Goal: Task Accomplishment & Management: Complete application form

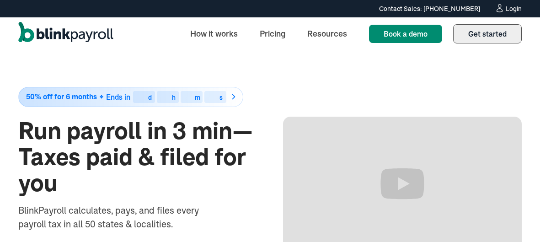
click at [496, 38] on span "Get started" at bounding box center [488, 33] width 38 height 9
click at [493, 37] on span "Get started" at bounding box center [488, 33] width 38 height 9
click at [488, 38] on span "Get started" at bounding box center [488, 33] width 38 height 9
click at [486, 34] on span "Get started" at bounding box center [488, 33] width 38 height 9
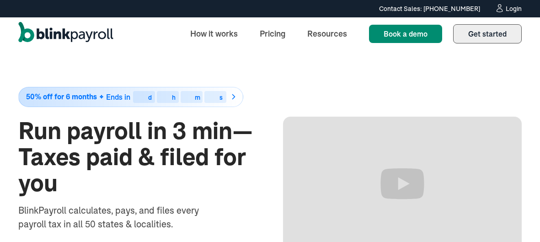
click at [490, 34] on span "Get started" at bounding box center [488, 33] width 38 height 9
click at [486, 35] on span "Get started" at bounding box center [488, 33] width 38 height 9
click at [476, 31] on span "Get started" at bounding box center [488, 33] width 38 height 9
click at [500, 28] on link "Get started Sign up" at bounding box center [487, 33] width 69 height 19
click at [498, 38] on span "Get started" at bounding box center [488, 33] width 38 height 9
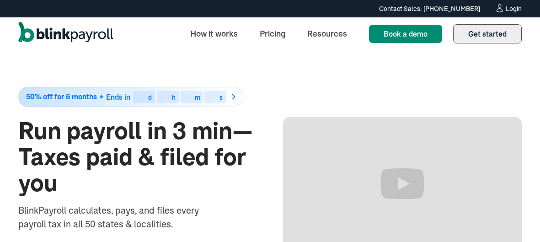
click at [495, 30] on span "Get started" at bounding box center [488, 33] width 38 height 9
click at [493, 31] on span "Get started" at bounding box center [488, 33] width 38 height 9
click at [518, 8] on div "Login" at bounding box center [514, 8] width 16 height 6
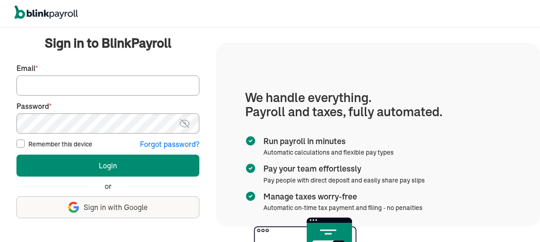
click at [102, 82] on input "Email *" at bounding box center [107, 86] width 183 height 20
type input "comeaux@dctreeofscholars.com"
click at [16, 155] on button "Login" at bounding box center [107, 166] width 183 height 22
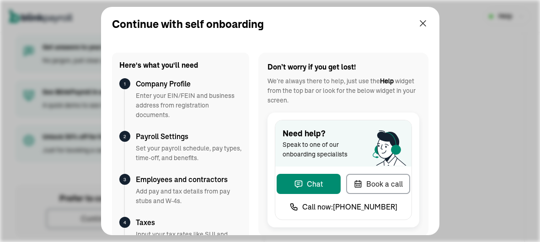
scroll to position [72, 0]
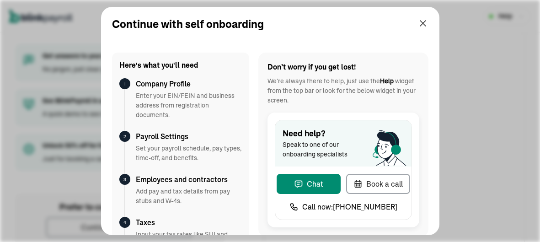
click at [135, 224] on div "4 Taxes Input your tax rates like SUI and enable auto tax filing." at bounding box center [180, 238] width 123 height 43
click at [136, 225] on h3 "Taxes" at bounding box center [189, 222] width 106 height 11
click at [88, 227] on div "Continue with self onboarding Here's what you'll need 1 Company Profile Enter y…" at bounding box center [270, 121] width 540 height 242
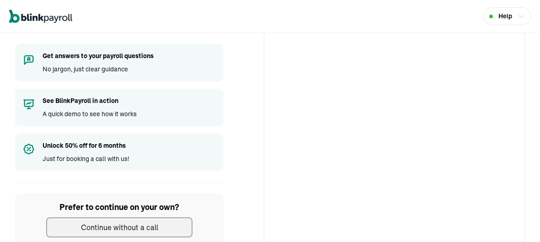
scroll to position [0, 0]
click at [115, 229] on div "Continue without a call" at bounding box center [119, 227] width 77 height 11
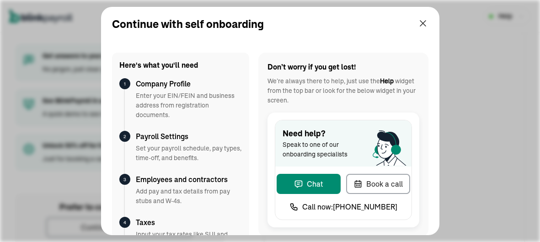
click at [478, 11] on div "Continue with self onboarding Here's what you'll need 1 Company Profile Enter y…" at bounding box center [270, 121] width 540 height 242
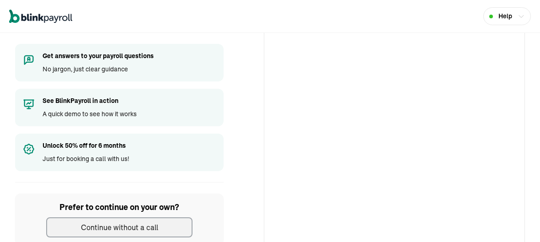
click at [478, 11] on div "Help" at bounding box center [270, 16] width 540 height 33
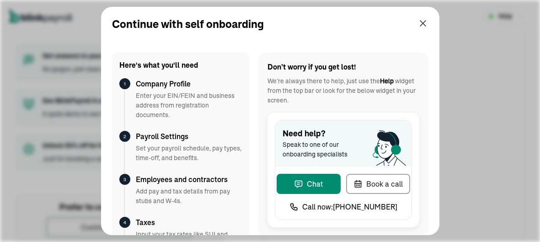
click at [106, 227] on div "Here's what you'll need 1 Company Profile Enter your EIN/FEIN and business addr…" at bounding box center [270, 139] width 339 height 194
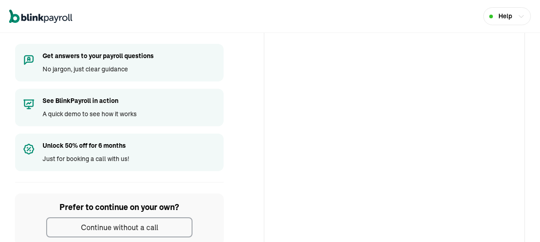
click at [140, 226] on div "Continue without a call" at bounding box center [119, 227] width 77 height 11
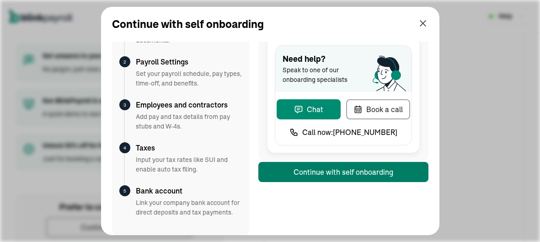
click at [275, 170] on button "Continue with self onboarding" at bounding box center [344, 172] width 170 height 20
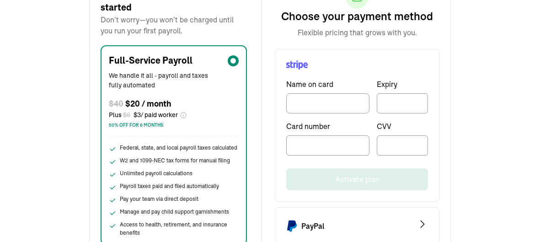
scroll to position [99, 0]
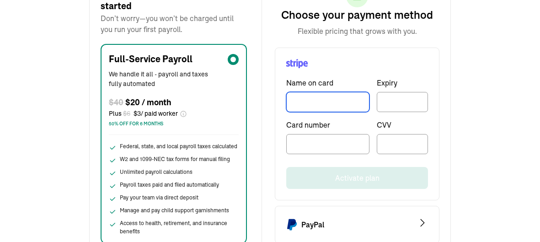
click at [347, 98] on input "TextInput" at bounding box center [327, 102] width 83 height 20
type input "[PERSON_NAME]"
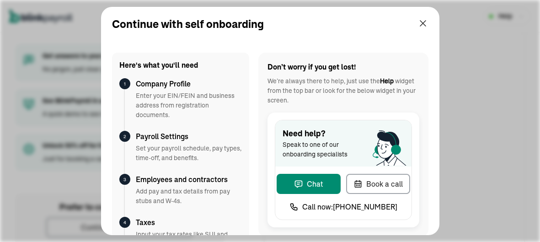
click at [135, 224] on div "4 Taxes Input your tax rates like SUI and enable auto tax filing." at bounding box center [180, 238] width 123 height 43
click at [136, 225] on h3 "Taxes" at bounding box center [189, 222] width 106 height 11
click at [88, 227] on div "Continue with self onboarding Here's what you'll need 1 Company Profile Enter y…" at bounding box center [270, 121] width 540 height 242
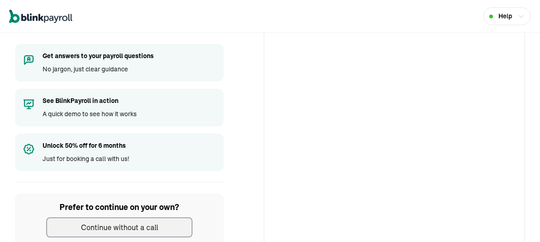
click at [115, 229] on div "Continue without a call" at bounding box center [119, 227] width 77 height 11
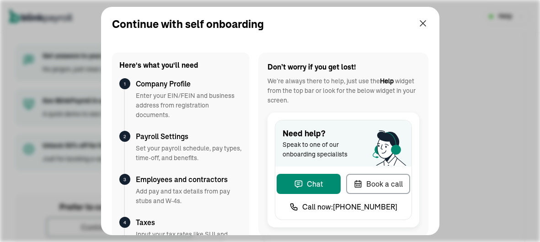
click at [478, 11] on div "Continue with self onboarding Here's what you'll need 1 Company Profile Enter y…" at bounding box center [270, 121] width 540 height 242
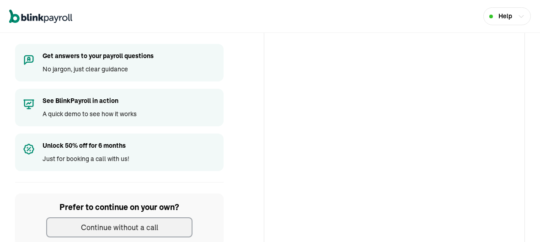
click at [478, 11] on div "Help" at bounding box center [270, 16] width 540 height 33
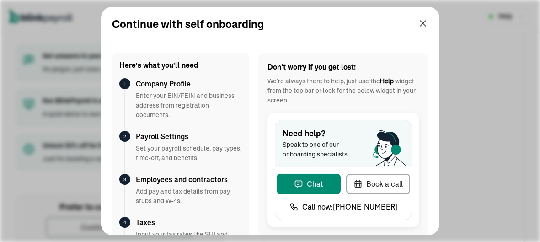
click at [106, 227] on div "Here's what you'll need 1 Company Profile Enter your EIN/FEIN and business addr…" at bounding box center [270, 139] width 339 height 194
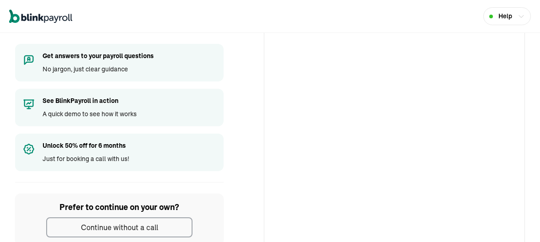
click at [140, 226] on div "Continue without a call" at bounding box center [119, 227] width 77 height 11
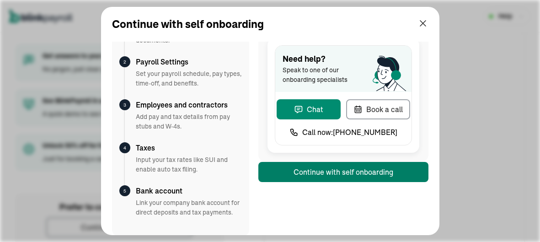
click at [275, 170] on button "Continue with self onboarding" at bounding box center [344, 172] width 170 height 20
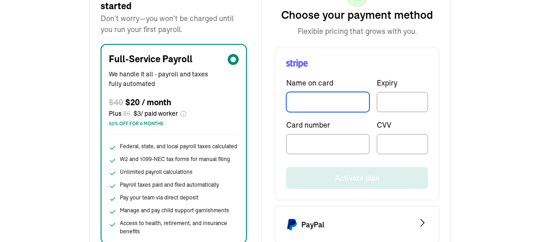
click at [347, 98] on input "TextInput" at bounding box center [327, 102] width 83 height 20
type input "Bianca"
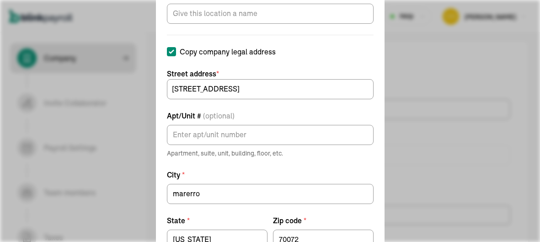
select select "C-Corporation"
select select "Educational Services"
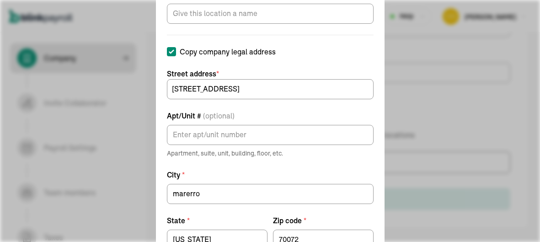
scroll to position [615, 0]
click at [120, 184] on div "Add work location Location name * Copy company legal address Street address * 2…" at bounding box center [270, 121] width 540 height 242
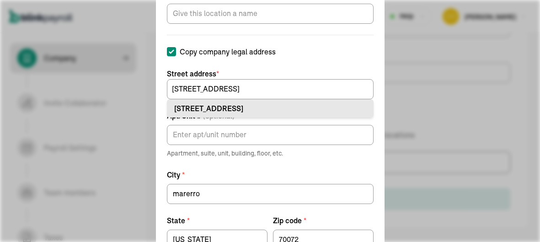
click at [273, 114] on li "2043 Sauvage Ave Marrero, LA 70072" at bounding box center [270, 108] width 207 height 18
type input "[STREET_ADDRESS]"
type input "[PERSON_NAME]"
type input "LA"
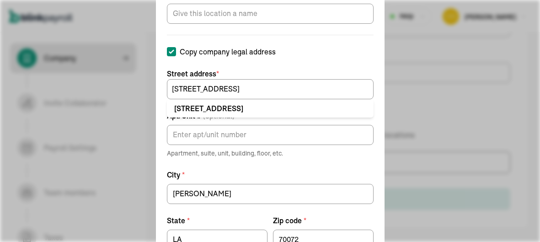
click at [258, 112] on label "Apt/Unit # (optional)" at bounding box center [270, 115] width 207 height 11
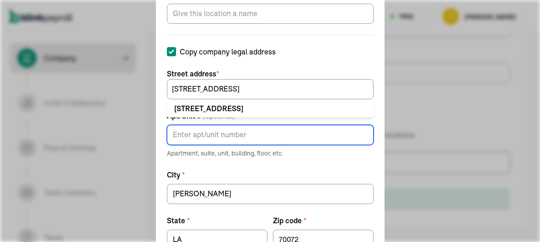
click at [258, 125] on input "Apt/Unit # (optional)" at bounding box center [270, 135] width 207 height 20
click at [256, 112] on label "Apt/Unit # (optional)" at bounding box center [270, 115] width 207 height 11
click at [256, 125] on input "Apt/Unit # (optional)" at bounding box center [270, 135] width 207 height 20
click at [257, 113] on label "Apt/Unit # (optional)" at bounding box center [270, 115] width 207 height 11
click at [257, 125] on input "Apt/Unit # (optional)" at bounding box center [270, 135] width 207 height 20
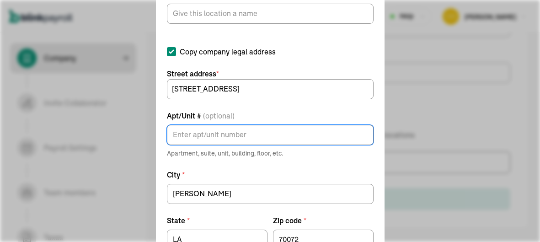
click at [254, 111] on label "Apt/Unit # (optional)" at bounding box center [270, 115] width 207 height 11
click at [254, 125] on input "Apt/Unit # (optional)" at bounding box center [270, 135] width 207 height 20
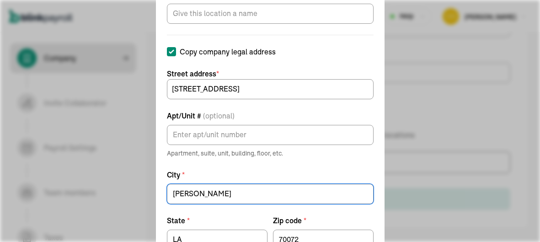
click at [114, 153] on div "Add work location Location name * Copy company legal address Street address * 2…" at bounding box center [270, 121] width 540 height 242
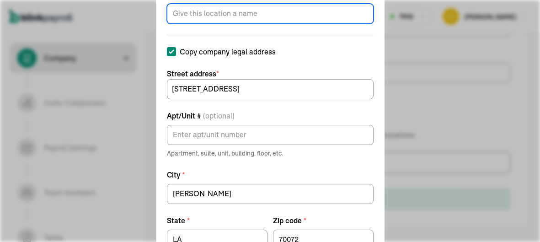
click at [182, 16] on input "Location name *" at bounding box center [270, 14] width 207 height 20
type input "hh"
click at [102, 129] on div "Add work location Location name * hh Copy company legal address Street address …" at bounding box center [270, 121] width 540 height 242
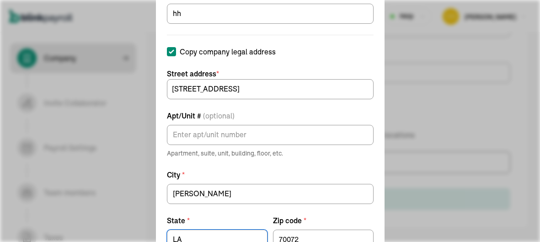
click at [288, 113] on label "Apt/Unit # (optional)" at bounding box center [270, 115] width 207 height 11
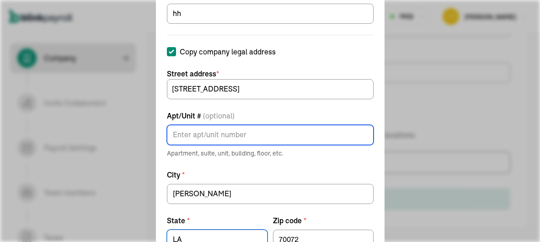
click at [288, 125] on input "Apt/Unit # (optional)" at bounding box center [270, 135] width 207 height 20
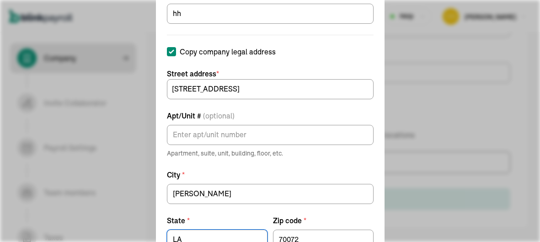
click at [286, 113] on label "Apt/Unit # (optional)" at bounding box center [270, 115] width 207 height 11
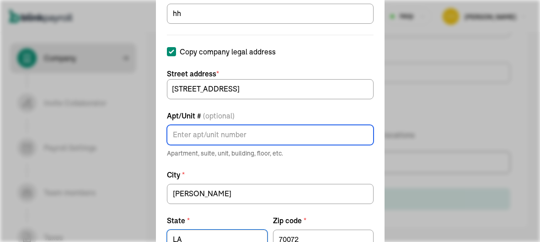
click at [286, 125] on input "Apt/Unit # (optional)" at bounding box center [270, 135] width 207 height 20
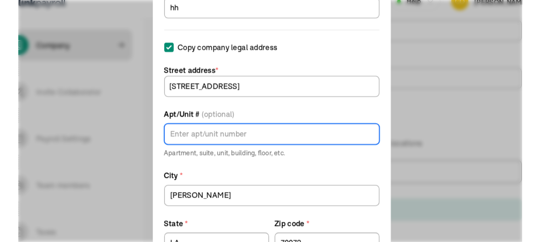
scroll to position [597, 0]
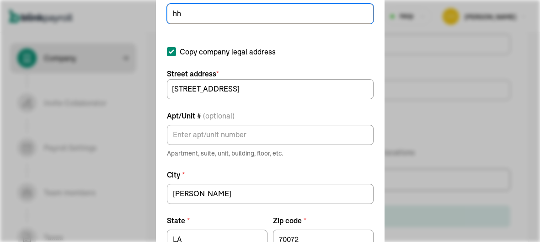
click at [446, 99] on div "Add work location Location name * hh Copy company legal address Street address …" at bounding box center [270, 121] width 540 height 242
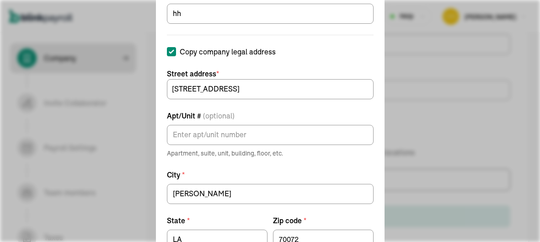
click at [277, 63] on form "Location name * hh Copy company legal address Street address * 2043 Sauvage Ave…" at bounding box center [270, 135] width 207 height 292
drag, startPoint x: 277, startPoint y: 63, endPoint x: 273, endPoint y: 58, distance: 6.5
click at [273, 58] on form "Location name * hh Copy company legal address Street address * 2043 Sauvage Ave…" at bounding box center [270, 135] width 207 height 292
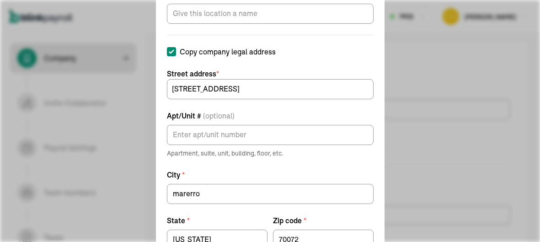
select select "C-Corporation"
select select "Educational Services"
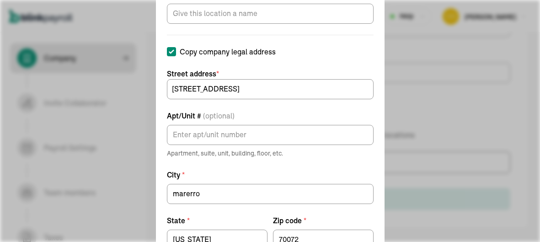
scroll to position [615, 0]
click at [120, 184] on div "Add work location Location name * Copy company legal address Street address * 2…" at bounding box center [270, 121] width 540 height 242
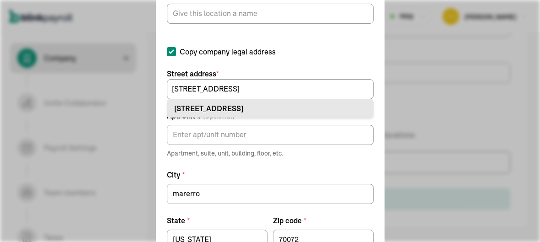
click at [273, 114] on li "2043 Sauvage Ave Marrero, LA 70072" at bounding box center [270, 108] width 207 height 18
type input "[STREET_ADDRESS]"
type input "[PERSON_NAME]"
type input "LA"
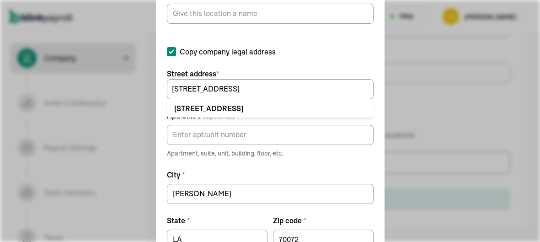
click at [258, 112] on label "Apt/Unit # (optional)" at bounding box center [270, 115] width 207 height 11
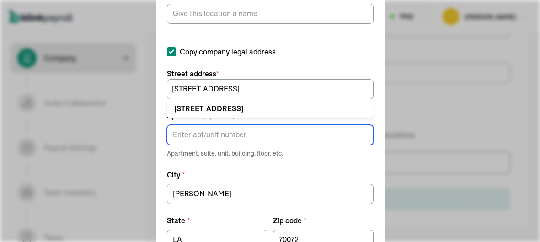
click at [258, 125] on input "Apt/Unit # (optional)" at bounding box center [270, 135] width 207 height 20
click at [256, 112] on label "Apt/Unit # (optional)" at bounding box center [270, 115] width 207 height 11
click at [256, 125] on input "Apt/Unit # (optional)" at bounding box center [270, 135] width 207 height 20
click at [257, 113] on label "Apt/Unit # (optional)" at bounding box center [270, 115] width 207 height 11
click at [257, 125] on input "Apt/Unit # (optional)" at bounding box center [270, 135] width 207 height 20
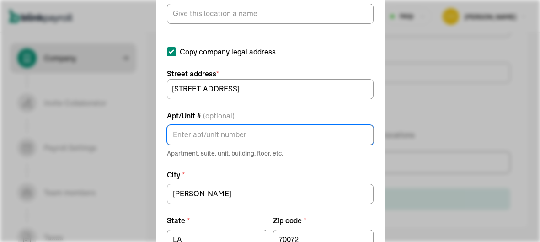
click at [254, 111] on label "Apt/Unit # (optional)" at bounding box center [270, 115] width 207 height 11
click at [254, 125] on input "Apt/Unit # (optional)" at bounding box center [270, 135] width 207 height 20
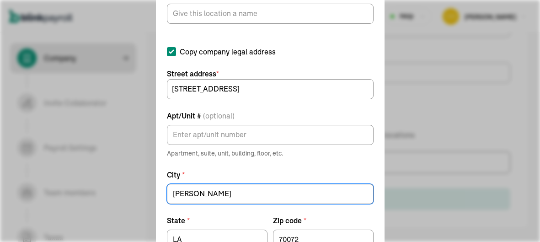
click at [114, 153] on div "Add work location Location name * Copy company legal address Street address * 2…" at bounding box center [270, 121] width 540 height 242
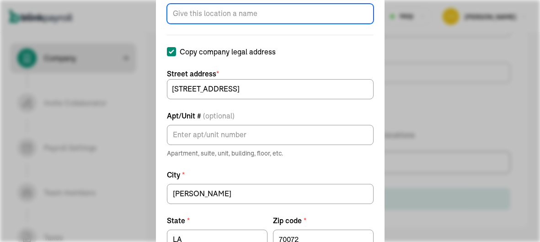
click at [182, 16] on input "Location name *" at bounding box center [270, 14] width 207 height 20
type input "hh"
click at [102, 129] on div "Add work location Location name * hh Copy company legal address Street address …" at bounding box center [270, 121] width 540 height 242
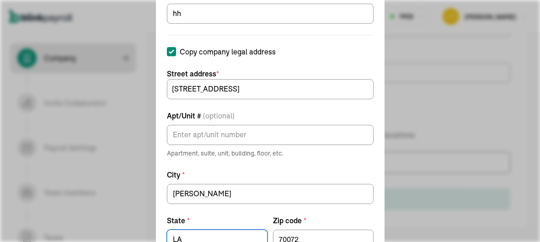
click at [288, 113] on label "Apt/Unit # (optional)" at bounding box center [270, 115] width 207 height 11
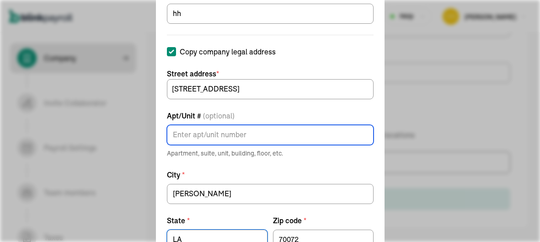
click at [288, 125] on input "Apt/Unit # (optional)" at bounding box center [270, 135] width 207 height 20
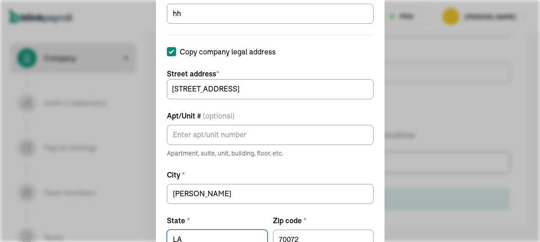
click at [286, 113] on label "Apt/Unit # (optional)" at bounding box center [270, 115] width 207 height 11
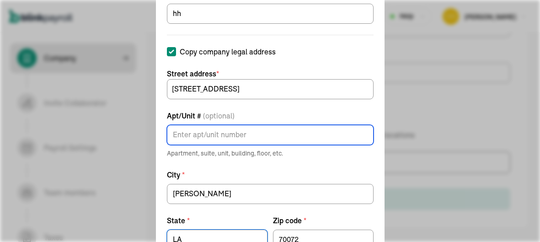
click at [286, 125] on input "Apt/Unit # (optional)" at bounding box center [270, 135] width 207 height 20
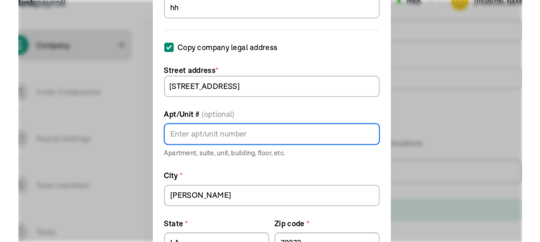
scroll to position [597, 0]
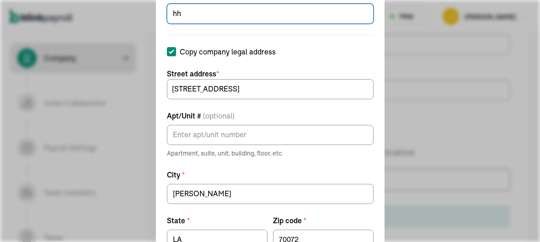
click at [446, 99] on div "Add work location Location name * hh Copy company legal address Street address …" at bounding box center [270, 121] width 540 height 242
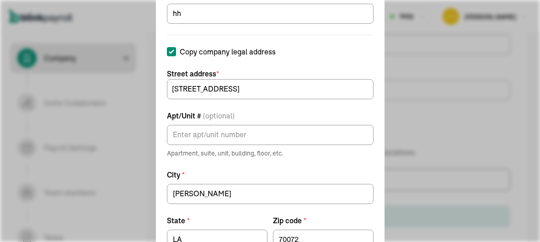
click at [277, 63] on form "Location name * hh Copy company legal address Street address * 2043 Sauvage Ave…" at bounding box center [270, 135] width 207 height 292
drag, startPoint x: 277, startPoint y: 63, endPoint x: 273, endPoint y: 58, distance: 6.5
click at [273, 58] on form "Location name * hh Copy company legal address Street address * 2043 Sauvage Ave…" at bounding box center [270, 135] width 207 height 292
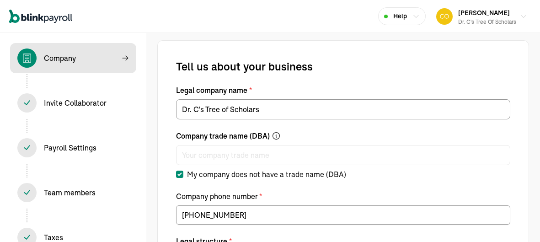
select select "C-Corporation"
type input "[DATE]"
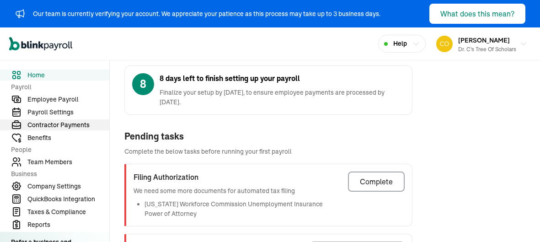
scroll to position [46, 0]
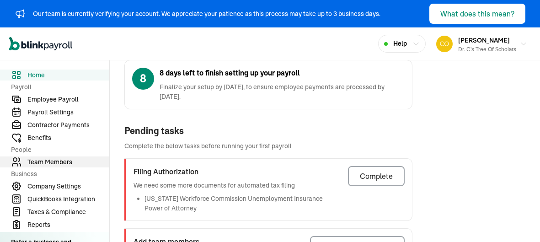
click at [43, 159] on span "Team Members" at bounding box center [68, 162] width 82 height 10
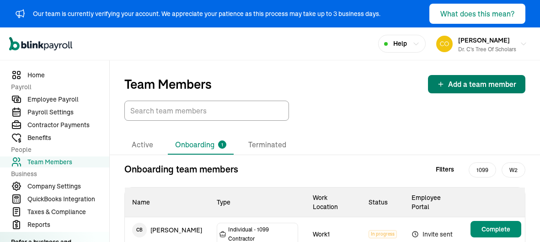
click at [458, 84] on span "Add a team member" at bounding box center [482, 84] width 68 height 11
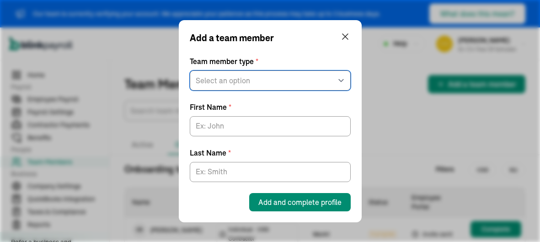
click at [254, 84] on select "Select an option W2 Employee Individual - 1099 [DEMOGRAPHIC_DATA] Business - 10…" at bounding box center [270, 80] width 161 height 20
select select "contractor"
click at [190, 70] on select "Select an option W2 Employee Individual - 1099 [DEMOGRAPHIC_DATA] Business - 10…" at bounding box center [270, 80] width 161 height 20
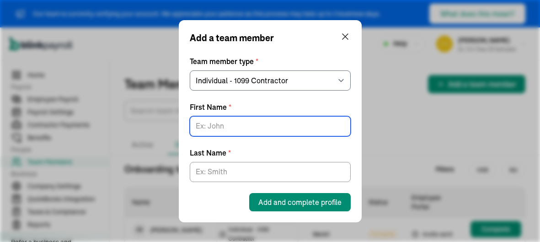
click at [254, 129] on input "First Name *" at bounding box center [270, 126] width 161 height 20
type input "T"
type input "S"
type input "[PERSON_NAME]"
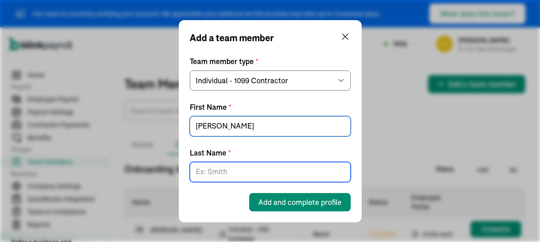
click at [248, 175] on input "Last Name *" at bounding box center [270, 172] width 161 height 20
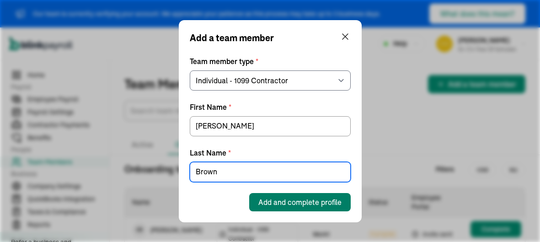
type input "Brown"
click at [276, 200] on span "Add and complete profile" at bounding box center [300, 202] width 83 height 11
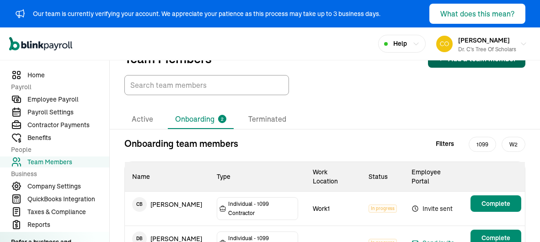
scroll to position [47, 0]
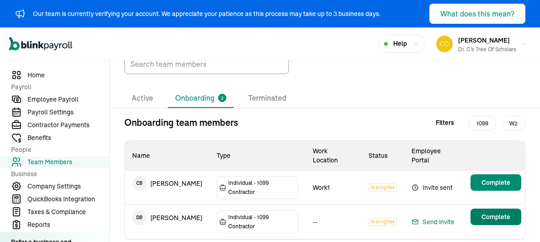
click at [498, 212] on span "Complete" at bounding box center [496, 216] width 29 height 9
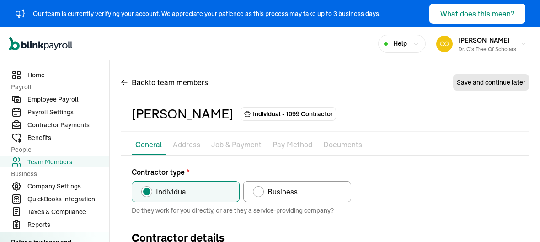
type input "[PERSON_NAME]"
type input "Brown"
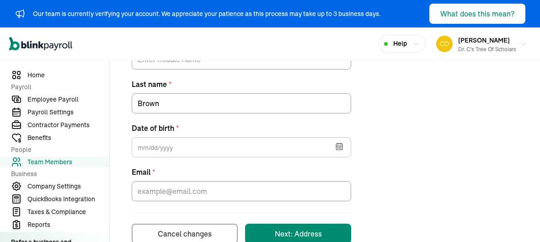
scroll to position [285, 0]
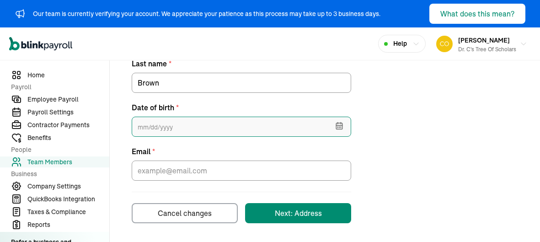
click at [200, 129] on input "text" at bounding box center [242, 127] width 220 height 20
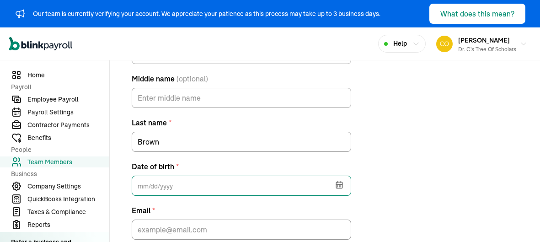
scroll to position [227, 0]
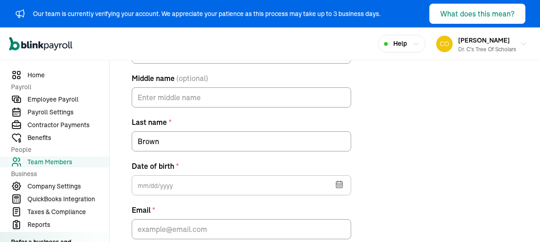
click at [344, 186] on button "button" at bounding box center [339, 184] width 26 height 24
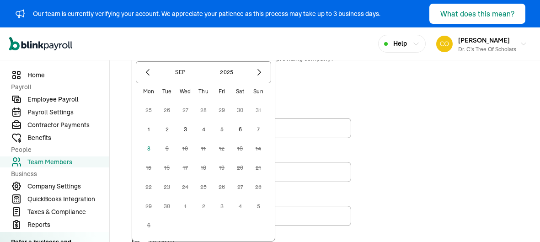
scroll to position [143, 0]
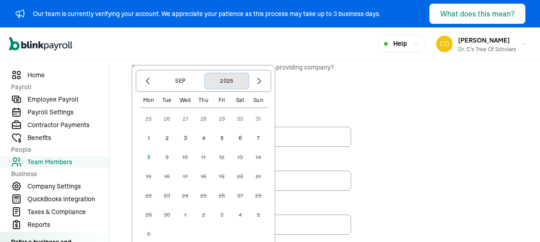
click at [233, 81] on button "2025" at bounding box center [227, 81] width 44 height 16
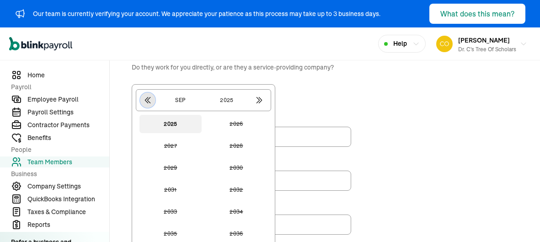
click at [150, 104] on button "button" at bounding box center [148, 100] width 16 height 16
click at [147, 99] on icon "button" at bounding box center [148, 100] width 5 height 6
click at [148, 103] on icon "button" at bounding box center [147, 100] width 9 height 9
click at [171, 124] on button "1989" at bounding box center [171, 124] width 62 height 18
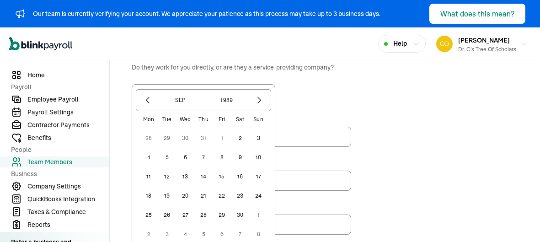
click at [260, 182] on button "17" at bounding box center [258, 176] width 18 height 18
type input "[DATE]"
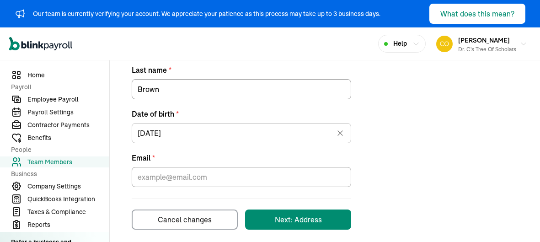
scroll to position [285, 0]
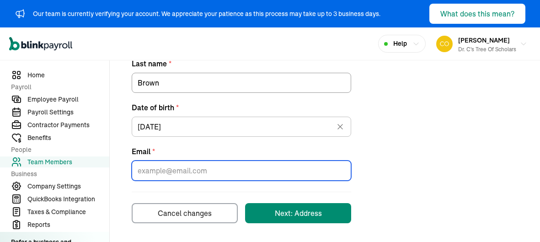
click at [237, 172] on input "Email *" at bounding box center [242, 171] width 220 height 20
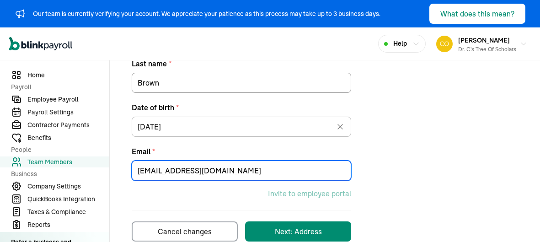
scroll to position [303, 0]
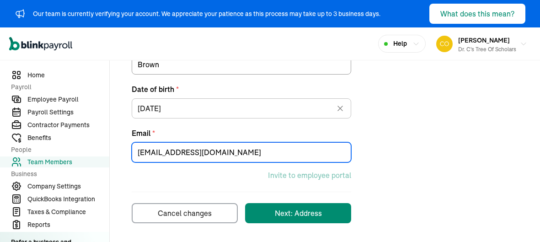
type input "[EMAIL_ADDRESS][DOMAIN_NAME]"
click at [291, 218] on button "Next: Address" at bounding box center [298, 213] width 106 height 20
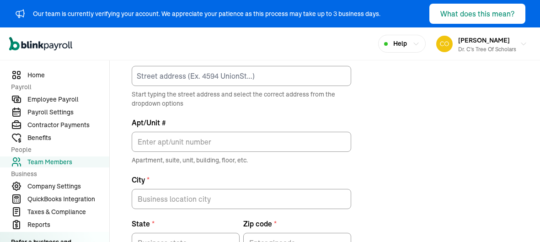
scroll to position [116, 0]
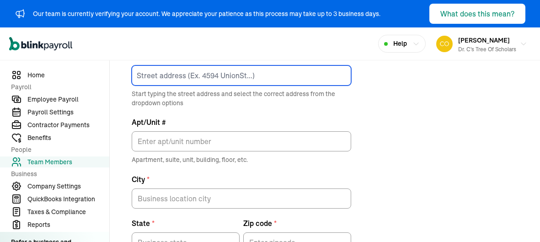
click at [308, 77] on input at bounding box center [242, 75] width 220 height 20
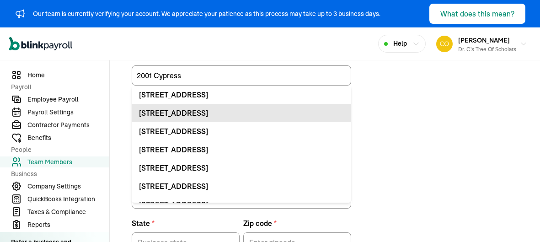
click at [282, 118] on li "[STREET_ADDRESS]" at bounding box center [242, 113] width 220 height 18
type input "[STREET_ADDRESS]"
type input "[GEOGRAPHIC_DATA]"
type input "LA"
type input "70123"
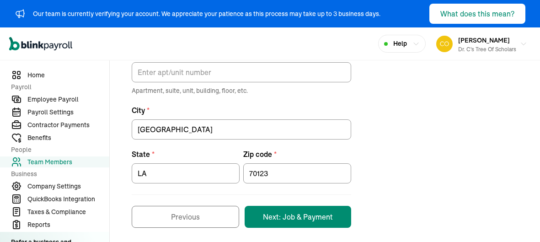
scroll to position [190, 0]
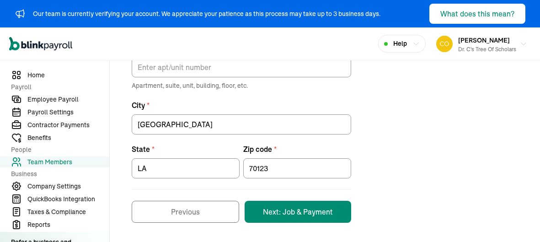
click at [325, 214] on button "Next: Job & Payment" at bounding box center [298, 212] width 107 height 22
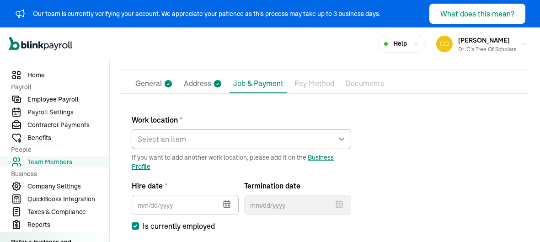
scroll to position [64, 0]
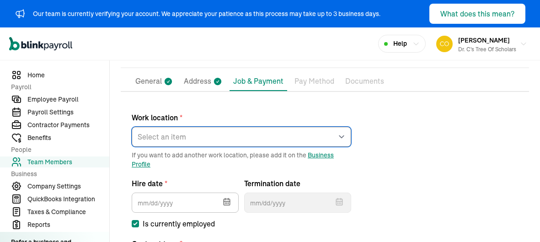
click at [309, 135] on select "Select an item Work1 Works from home" at bounding box center [242, 137] width 220 height 20
select select "[STREET_ADDRESS]"
click at [132, 127] on select "Select an item Work1 Works from home" at bounding box center [242, 137] width 220 height 20
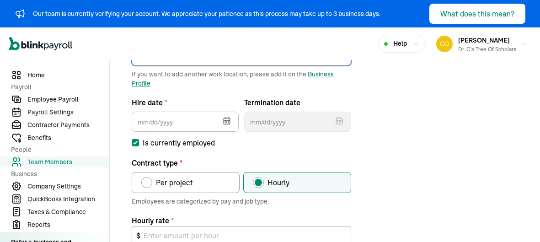
scroll to position [147, 0]
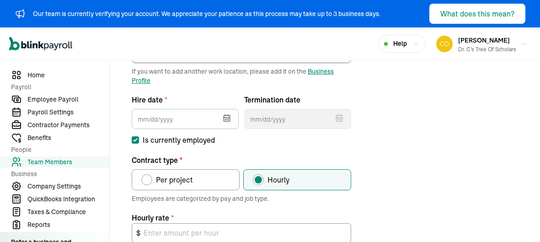
click at [226, 119] on icon "button" at bounding box center [226, 119] width 0 height 1
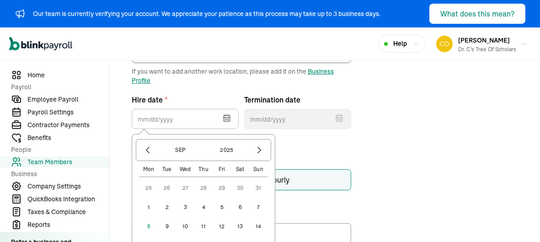
click at [147, 208] on button "1" at bounding box center [149, 207] width 18 height 18
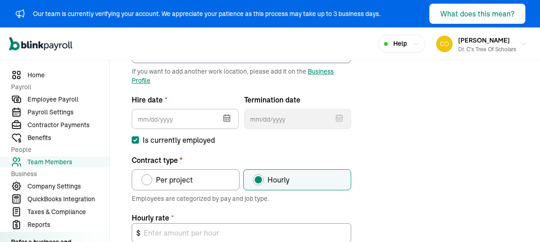
type input "[DATE]"
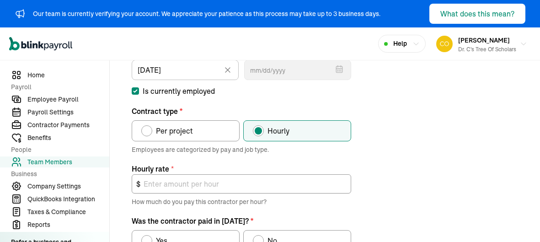
scroll to position [198, 0]
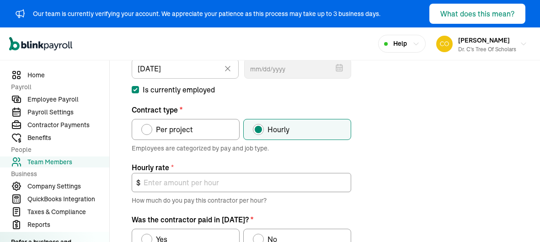
click at [192, 132] on label "Per project" at bounding box center [186, 129] width 108 height 21
click at [148, 131] on input "Per project" at bounding box center [144, 127] width 7 height 7
radio input "true"
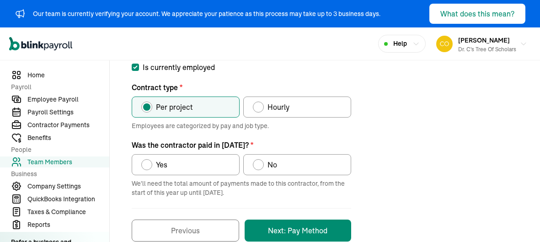
scroll to position [238, 0]
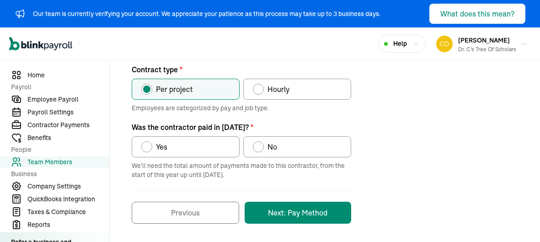
click at [268, 149] on span "No" at bounding box center [273, 146] width 10 height 11
click at [260, 148] on input "No" at bounding box center [256, 144] width 7 height 7
radio input "true"
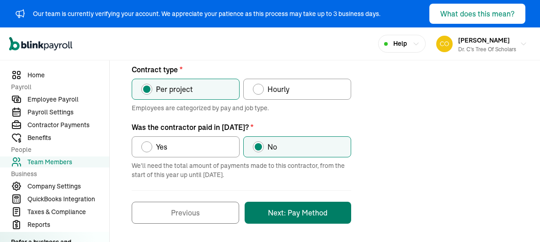
click at [334, 210] on button "Next: Pay Method" at bounding box center [298, 213] width 107 height 22
click at [302, 211] on button "Next: Pay Method" at bounding box center [298, 213] width 107 height 22
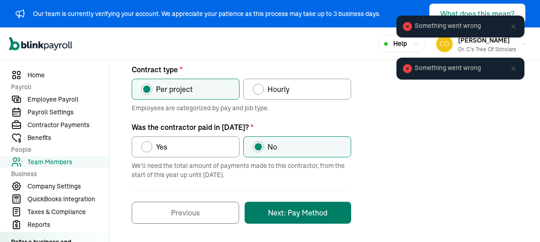
click at [327, 214] on button "Next: Pay Method" at bounding box center [298, 213] width 107 height 22
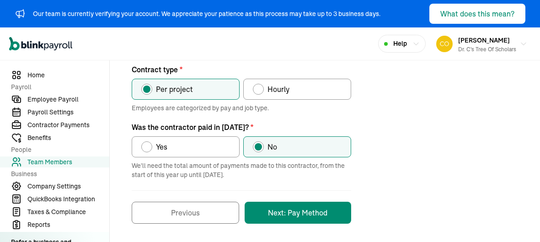
click at [308, 212] on button "Next: Pay Method" at bounding box center [298, 213] width 107 height 22
click at [291, 215] on button "Next: Pay Method" at bounding box center [298, 213] width 107 height 22
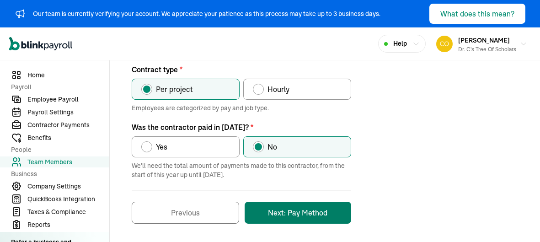
click at [284, 205] on button "Next: Pay Method" at bounding box center [298, 213] width 107 height 22
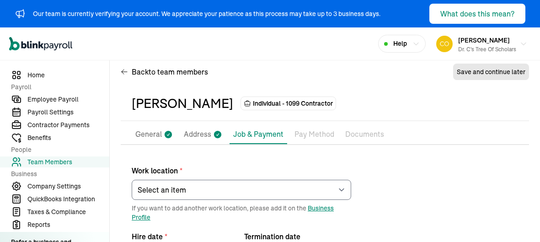
scroll to position [0, 0]
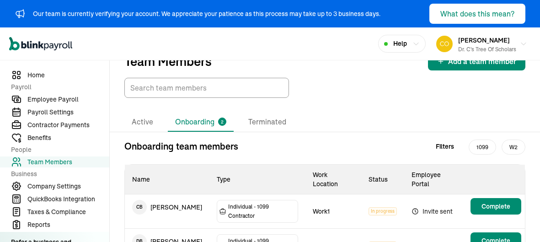
scroll to position [47, 0]
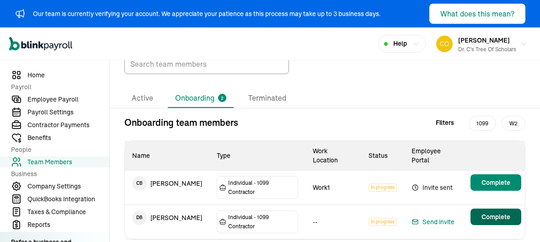
click at [482, 198] on main "Team Members Add a team member Active Onboarding 2 Terminated Onboarding team m…" at bounding box center [325, 141] width 431 height 255
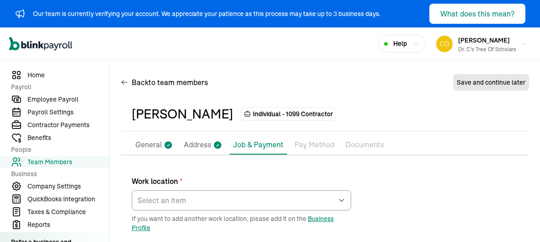
click at [38, 165] on span "Team Members" at bounding box center [68, 162] width 82 height 10
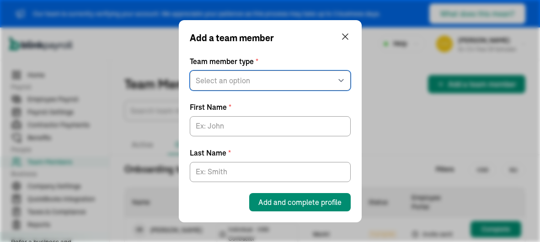
click at [250, 82] on select "Select an option W2 Employee Individual - 1099 [DEMOGRAPHIC_DATA] Business - 10…" at bounding box center [270, 80] width 161 height 20
select select "contractor"
click at [190, 70] on select "Select an option W2 Employee Individual - 1099 [DEMOGRAPHIC_DATA] Business - 10…" at bounding box center [270, 80] width 161 height 20
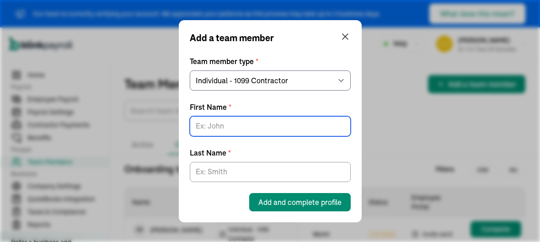
click at [234, 128] on input "First Name *" at bounding box center [270, 126] width 161 height 20
type input "[PERSON_NAME]"
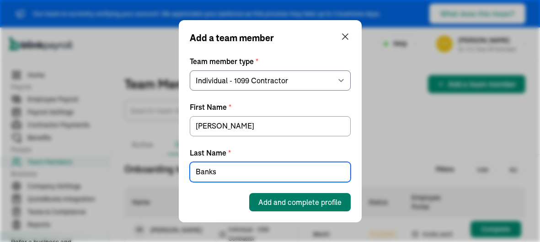
type input "Banks"
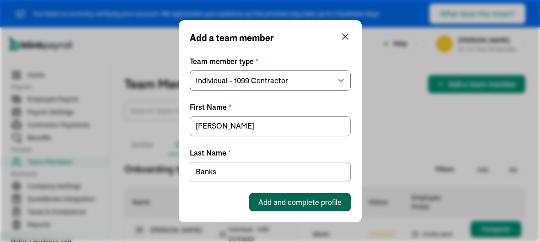
click at [277, 195] on button "Add and complete profile" at bounding box center [300, 202] width 102 height 18
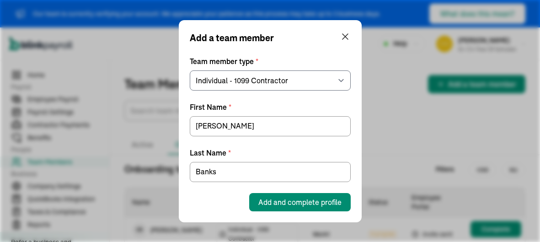
click at [277, 195] on button "Add and complete profile" at bounding box center [300, 202] width 102 height 18
click at [276, 200] on span "Add and complete profile" at bounding box center [300, 202] width 83 height 11
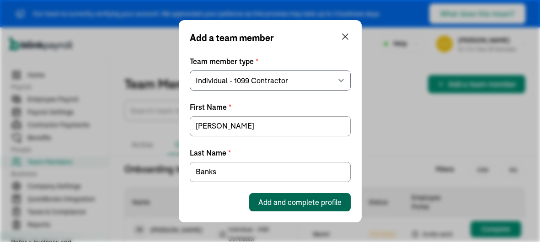
click at [293, 200] on span "Add and complete profile" at bounding box center [300, 202] width 83 height 11
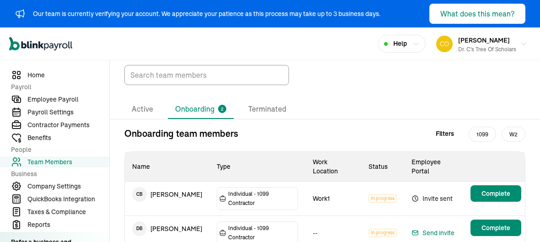
scroll to position [47, 0]
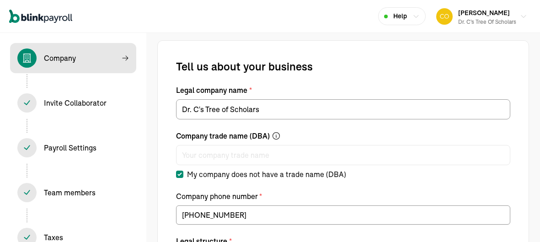
select select "C-Corporation"
type input "[DATE]"
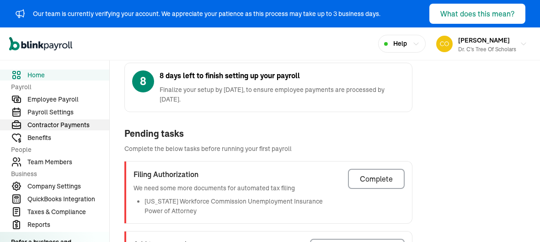
scroll to position [46, 0]
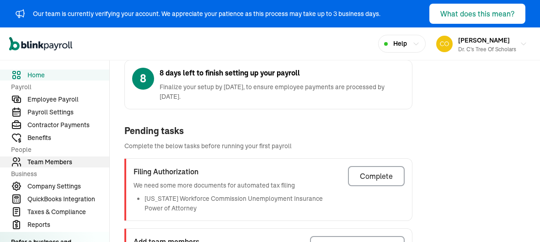
click at [43, 159] on span "Team Members" at bounding box center [68, 162] width 82 height 10
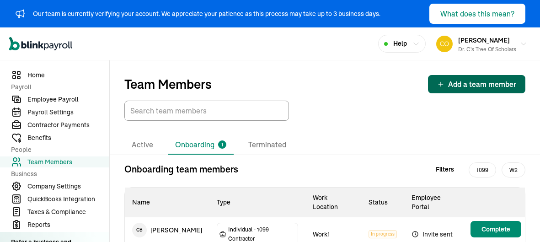
click at [458, 84] on span "Add a team member" at bounding box center [482, 84] width 68 height 11
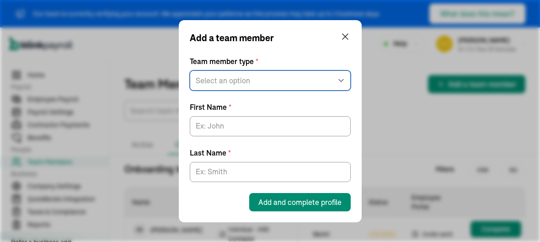
click at [254, 84] on select "Select an option W2 Employee Individual - 1099 [DEMOGRAPHIC_DATA] Business - 10…" at bounding box center [270, 80] width 161 height 20
select select "contractor"
click at [190, 70] on select "Select an option W2 Employee Individual - 1099 [DEMOGRAPHIC_DATA] Business - 10…" at bounding box center [270, 80] width 161 height 20
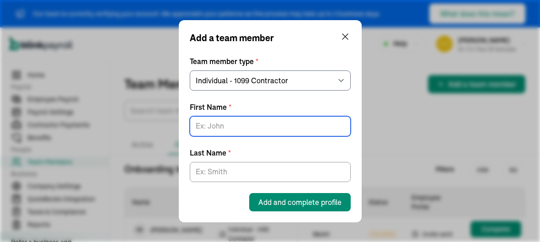
click at [254, 129] on input "First Name *" at bounding box center [270, 126] width 161 height 20
type input "T"
type input "S"
type input "[PERSON_NAME]"
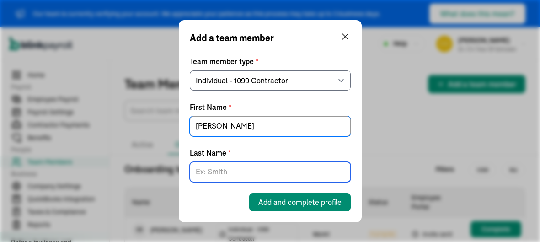
click at [248, 175] on input "Last Name *" at bounding box center [270, 172] width 161 height 20
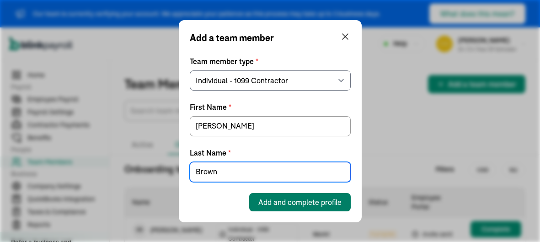
type input "Brown"
click at [276, 200] on span "Add and complete profile" at bounding box center [300, 202] width 83 height 11
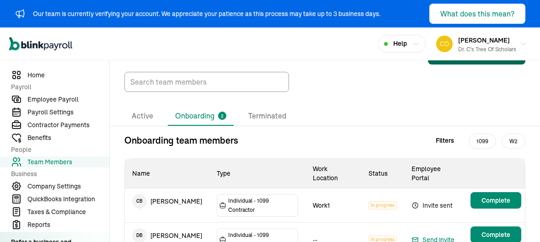
scroll to position [47, 0]
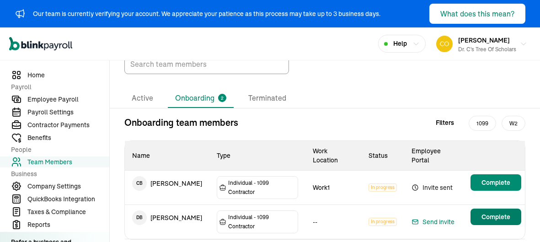
click at [498, 212] on span "Complete" at bounding box center [496, 216] width 29 height 9
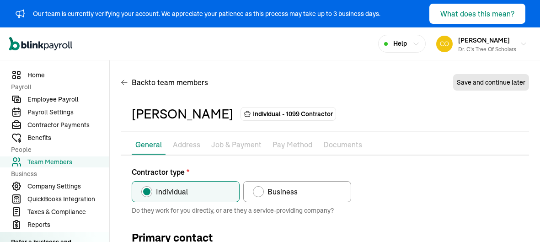
type input "[PERSON_NAME]"
type input "Brown"
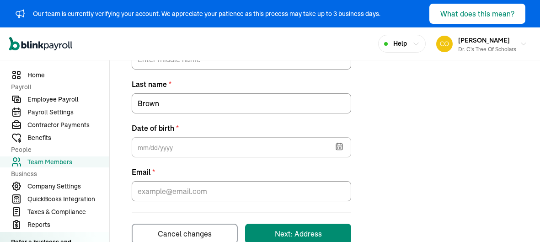
scroll to position [285, 0]
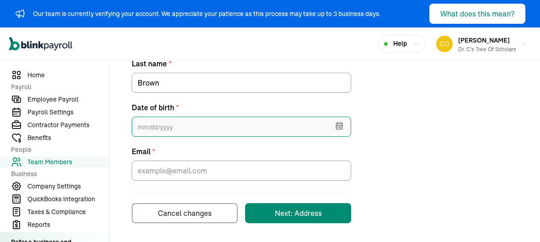
click at [200, 129] on input "text" at bounding box center [242, 127] width 220 height 20
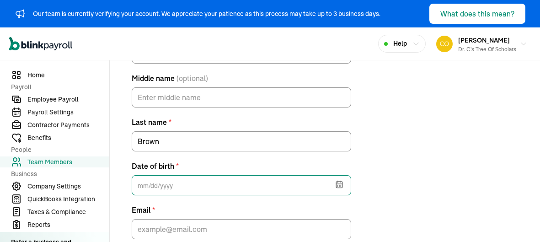
scroll to position [227, 0]
click at [344, 186] on button "button" at bounding box center [339, 184] width 26 height 24
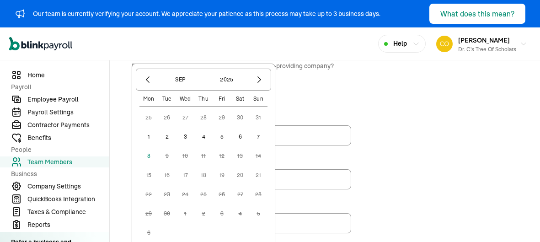
scroll to position [143, 0]
click at [233, 81] on button "2025" at bounding box center [227, 81] width 44 height 16
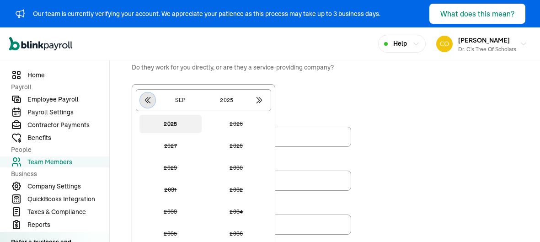
click at [150, 104] on button "button" at bounding box center [148, 100] width 16 height 16
click at [147, 99] on icon "button" at bounding box center [148, 100] width 5 height 6
click at [148, 103] on icon "button" at bounding box center [147, 100] width 9 height 9
click at [171, 124] on button "1989" at bounding box center [171, 124] width 62 height 18
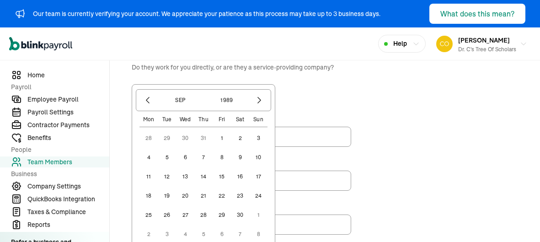
click at [260, 182] on button "17" at bounding box center [258, 176] width 18 height 18
type input "[DATE]"
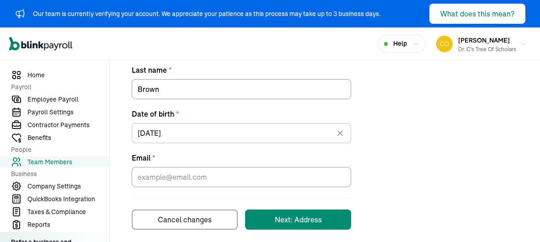
scroll to position [285, 0]
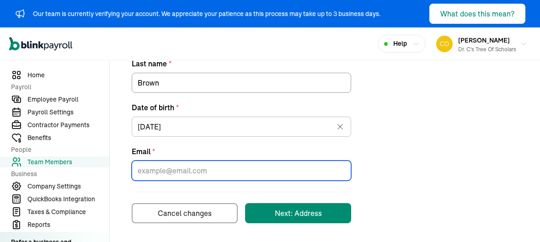
click at [237, 172] on input "Email *" at bounding box center [242, 171] width 220 height 20
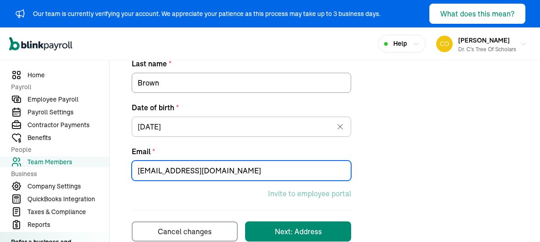
scroll to position [303, 0]
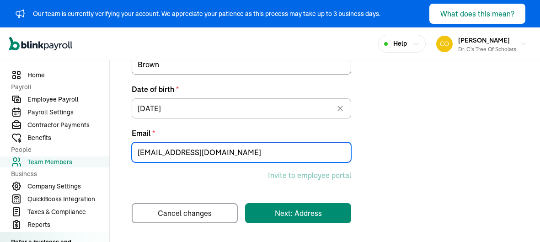
type input "[EMAIL_ADDRESS][DOMAIN_NAME]"
click at [291, 218] on button "Next: Address" at bounding box center [298, 213] width 106 height 20
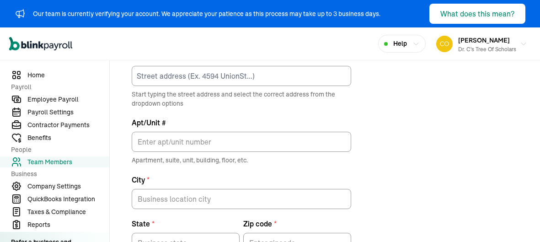
scroll to position [116, 0]
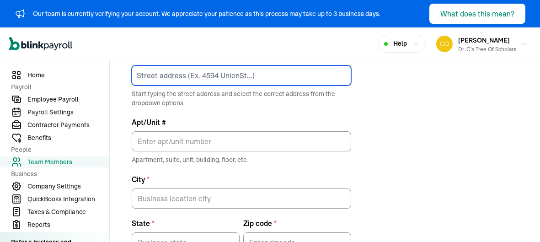
click at [308, 77] on input at bounding box center [242, 75] width 220 height 20
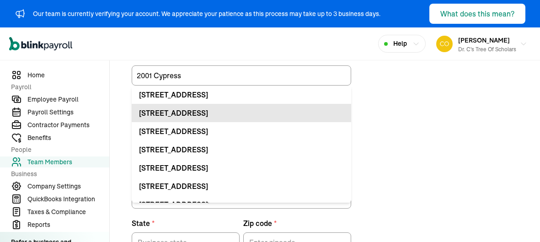
click at [282, 118] on li "[STREET_ADDRESS]" at bounding box center [242, 113] width 220 height 18
type input "[STREET_ADDRESS]"
type input "[GEOGRAPHIC_DATA]"
type input "LA"
type input "70123"
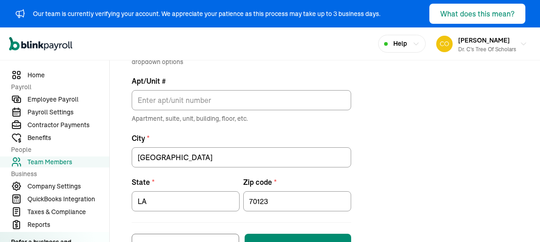
scroll to position [190, 0]
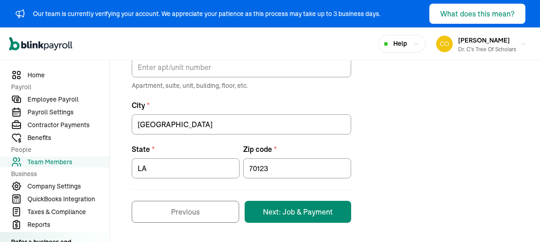
click at [325, 214] on button "Next: Job & Payment" at bounding box center [298, 212] width 107 height 22
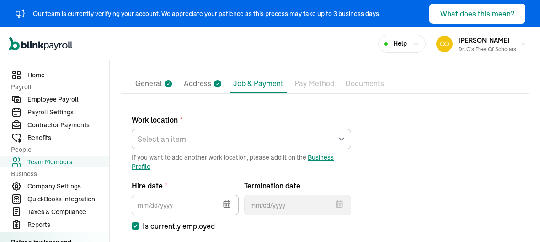
scroll to position [64, 0]
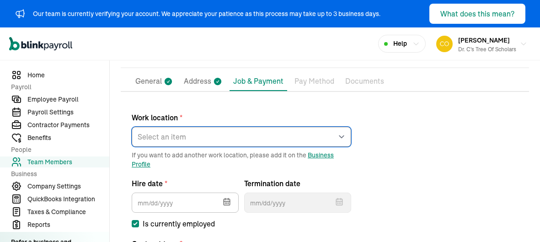
click at [309, 135] on select "Select an item Work1 Works from home" at bounding box center [242, 137] width 220 height 20
select select "[STREET_ADDRESS]"
click at [132, 127] on select "Select an item Work1 Works from home" at bounding box center [242, 137] width 220 height 20
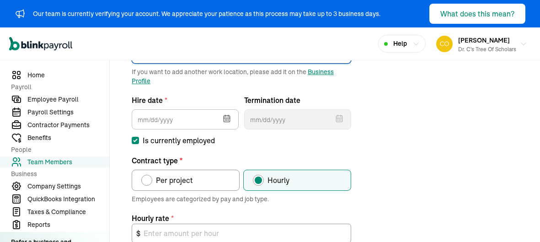
scroll to position [147, 0]
click at [226, 119] on icon "button" at bounding box center [226, 119] width 0 height 1
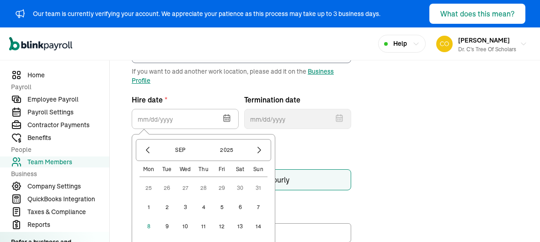
click at [147, 208] on button "1" at bounding box center [149, 207] width 18 height 18
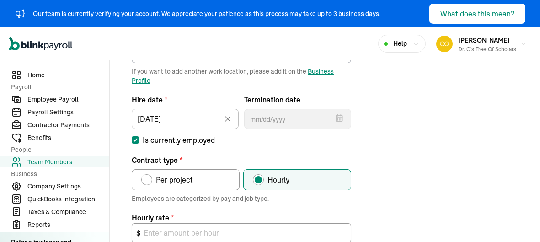
type input "[DATE]"
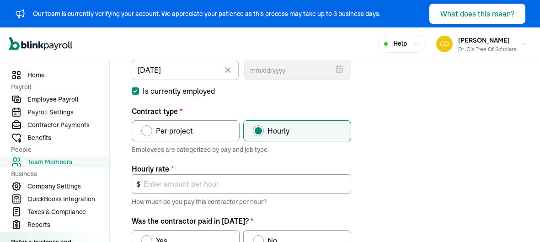
scroll to position [198, 0]
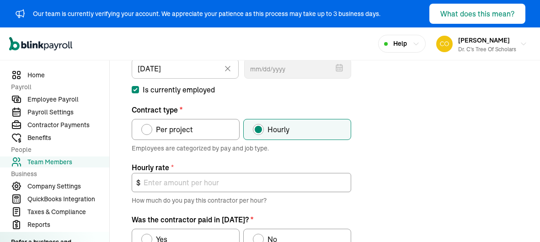
click at [192, 132] on label "Per project" at bounding box center [186, 129] width 108 height 21
click at [148, 131] on input "Per project" at bounding box center [144, 127] width 7 height 7
radio input "true"
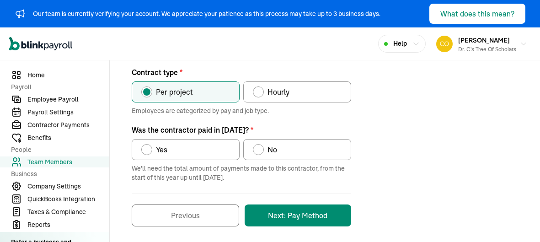
scroll to position [238, 0]
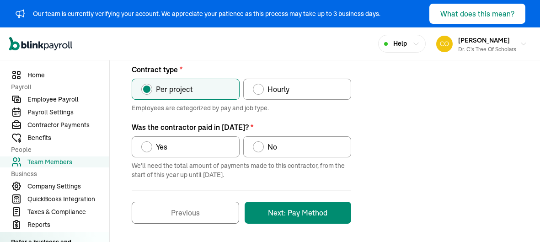
click at [268, 149] on span "No" at bounding box center [273, 146] width 10 height 11
click at [260, 148] on input "No" at bounding box center [256, 144] width 7 height 7
radio input "true"
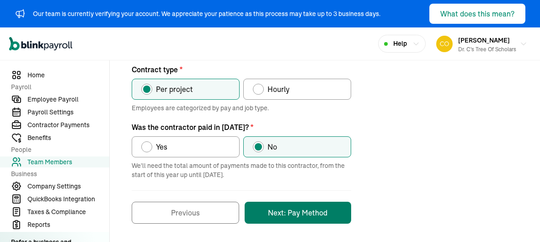
click at [334, 210] on button "Next: Pay Method" at bounding box center [298, 213] width 107 height 22
click at [302, 211] on button "Next: Pay Method" at bounding box center [298, 213] width 107 height 22
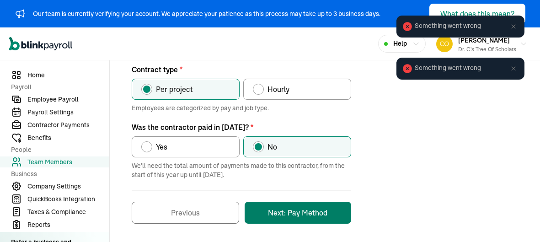
click at [327, 214] on button "Next: Pay Method" at bounding box center [298, 213] width 107 height 22
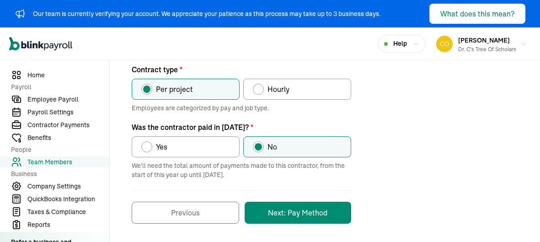
click at [308, 212] on button "Next: Pay Method" at bounding box center [298, 213] width 107 height 22
click at [291, 215] on button "Next: Pay Method" at bounding box center [298, 213] width 107 height 22
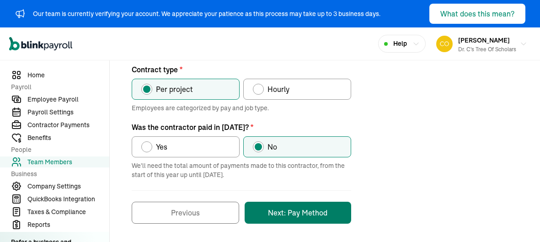
click at [284, 205] on button "Next: Pay Method" at bounding box center [298, 213] width 107 height 22
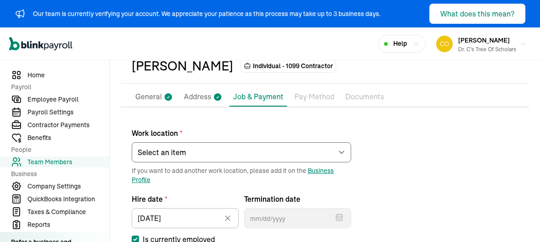
scroll to position [0, 0]
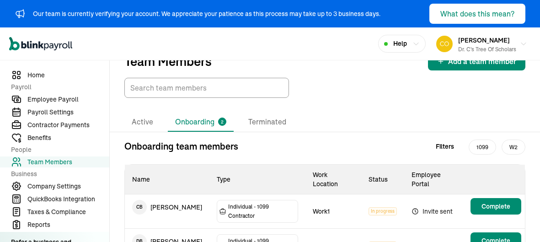
scroll to position [47, 0]
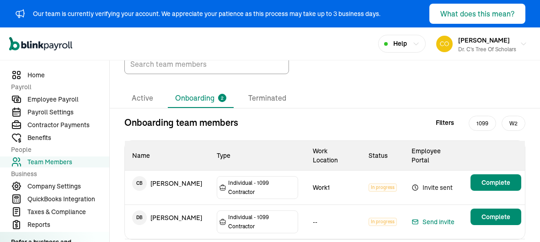
click at [482, 198] on main "Team Members Add a team member Active Onboarding 2 Terminated Onboarding team m…" at bounding box center [325, 141] width 431 height 255
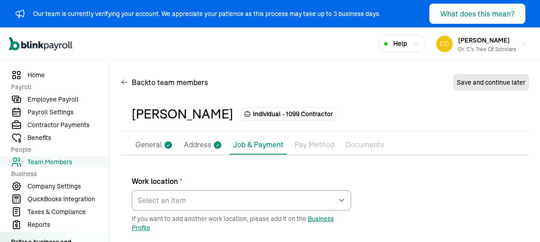
click at [38, 165] on span "Team Members" at bounding box center [68, 162] width 82 height 10
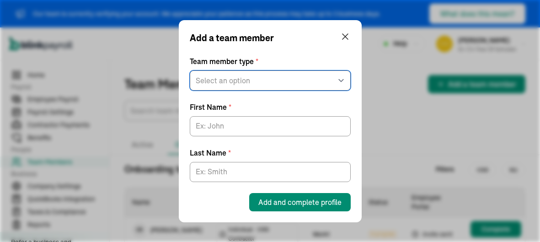
click at [250, 82] on select "Select an option W2 Employee Individual - 1099 [DEMOGRAPHIC_DATA] Business - 10…" at bounding box center [270, 80] width 161 height 20
select select "contractor"
click at [190, 70] on select "Select an option W2 Employee Individual - 1099 [DEMOGRAPHIC_DATA] Business - 10…" at bounding box center [270, 80] width 161 height 20
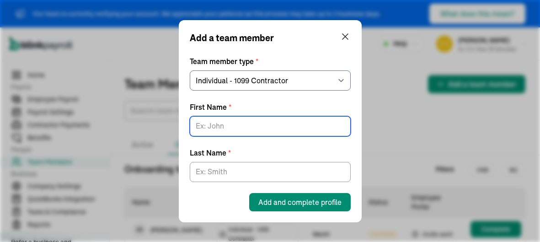
click at [234, 128] on input "First Name *" at bounding box center [270, 126] width 161 height 20
type input "[PERSON_NAME]"
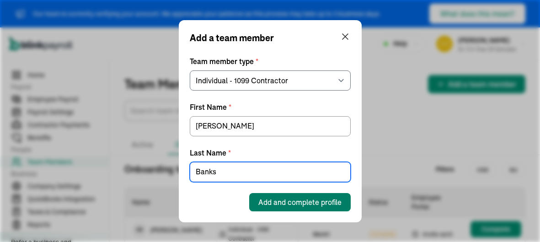
type input "Banks"
click at [277, 195] on button "Add and complete profile" at bounding box center [300, 202] width 102 height 18
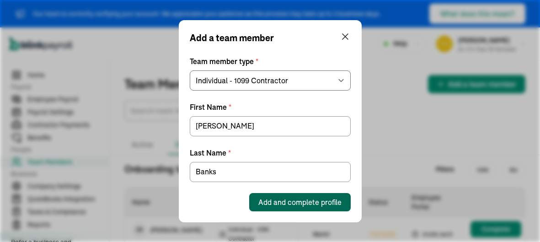
click at [277, 195] on button "Add and complete profile" at bounding box center [300, 202] width 102 height 18
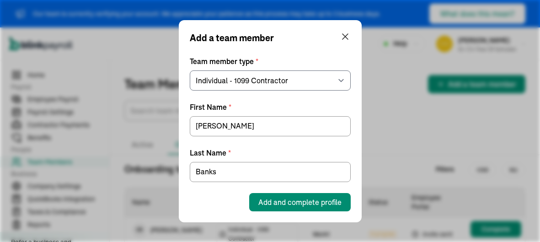
click at [276, 200] on span "Add and complete profile" at bounding box center [300, 202] width 83 height 11
click at [293, 200] on span "Add and complete profile" at bounding box center [300, 202] width 83 height 11
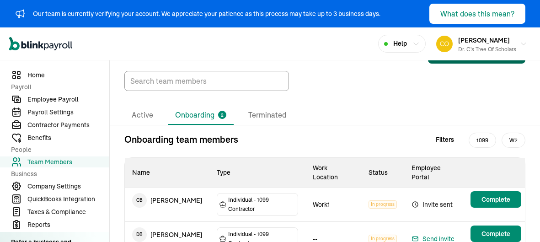
scroll to position [47, 0]
